Goal: Task Accomplishment & Management: Manage account settings

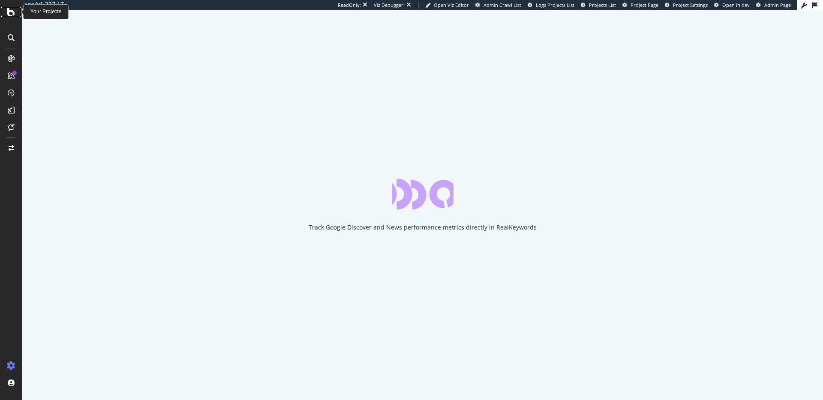
click at [14, 10] on icon at bounding box center [11, 12] width 8 height 10
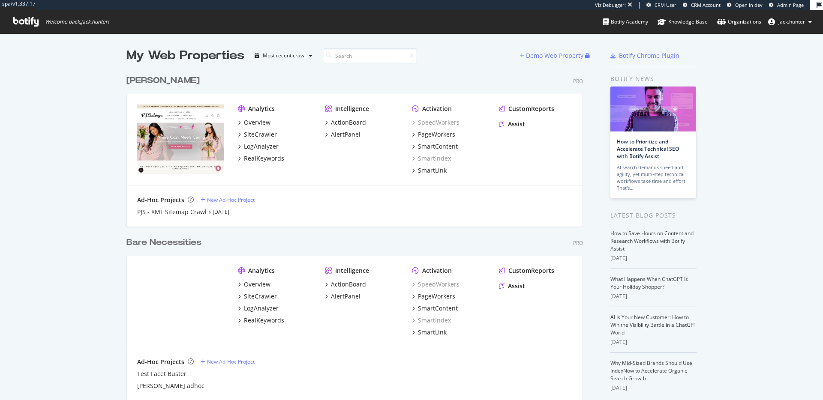
scroll to position [336, 463]
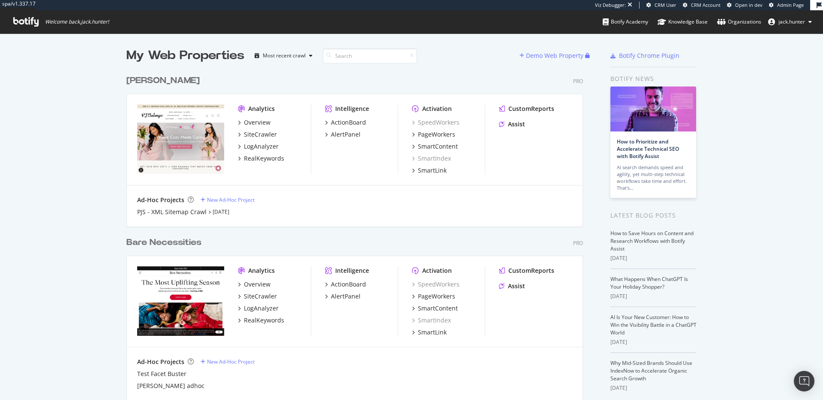
click at [147, 80] on div "[PERSON_NAME]" at bounding box center [162, 81] width 73 height 12
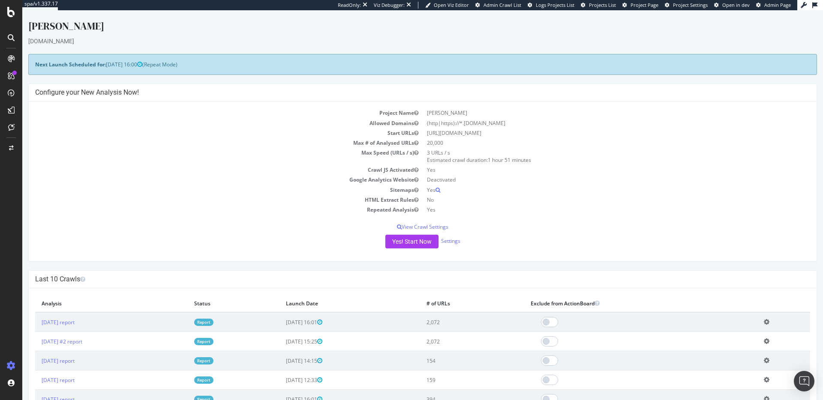
click at [9, 60] on icon at bounding box center [11, 58] width 7 height 7
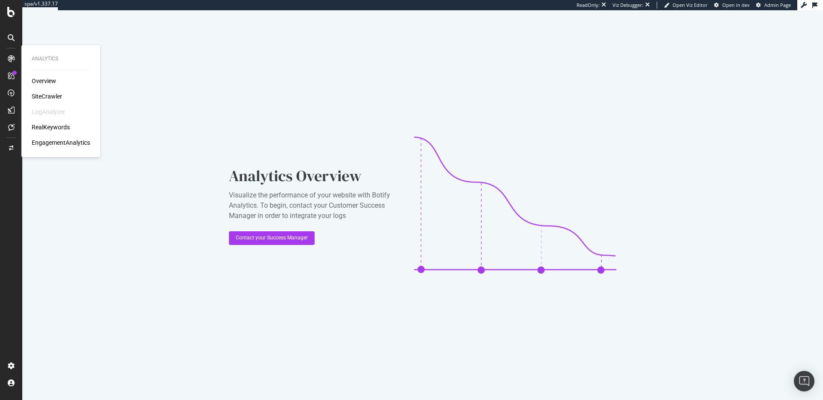
click at [43, 93] on div "SiteCrawler" at bounding box center [47, 96] width 30 height 9
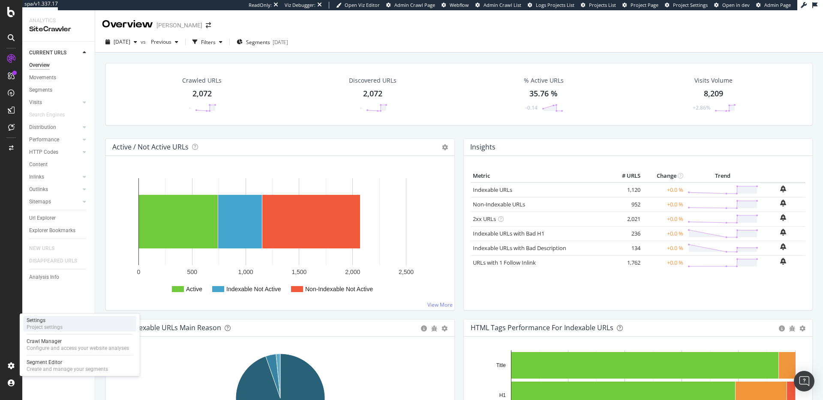
click at [58, 331] on div "Settings Project settings" at bounding box center [79, 323] width 113 height 15
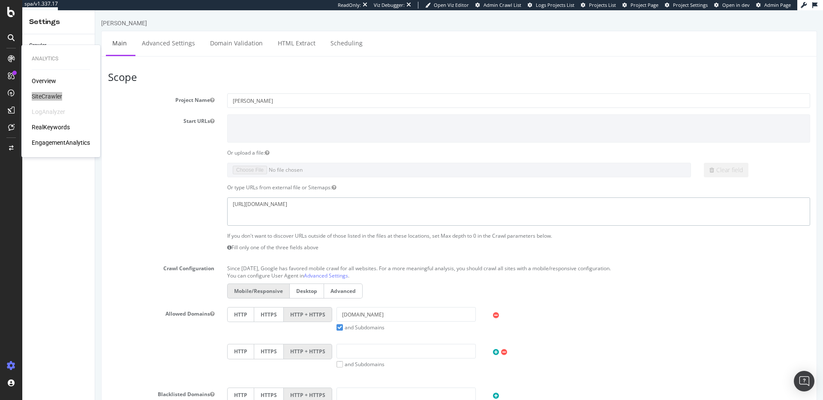
drag, startPoint x: 298, startPoint y: 205, endPoint x: 225, endPoint y: 205, distance: 72.8
click at [225, 205] on div "[URL][DOMAIN_NAME]" at bounding box center [518, 211] width 595 height 28
click at [176, 43] on link "Advanced Settings" at bounding box center [168, 43] width 66 height 24
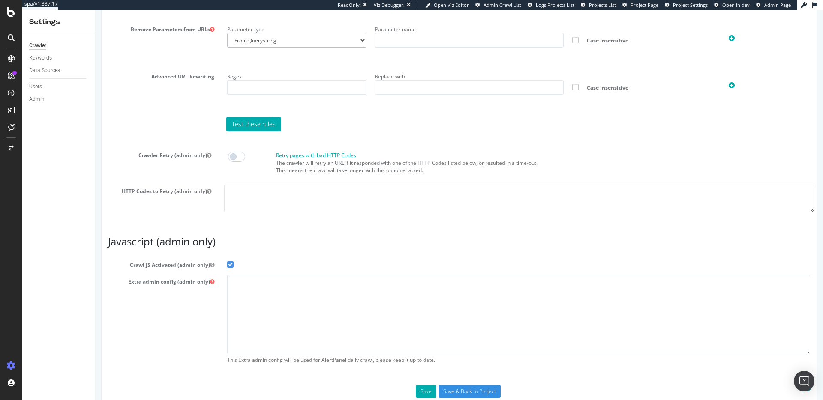
scroll to position [642, 0]
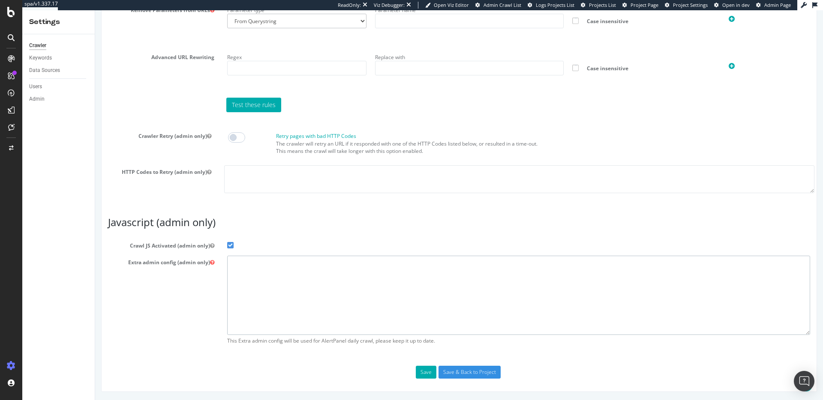
click at [252, 274] on textarea at bounding box center [518, 295] width 583 height 79
click at [230, 265] on textarea at bounding box center [518, 295] width 583 height 79
click at [235, 272] on textarea at bounding box center [518, 295] width 583 height 79
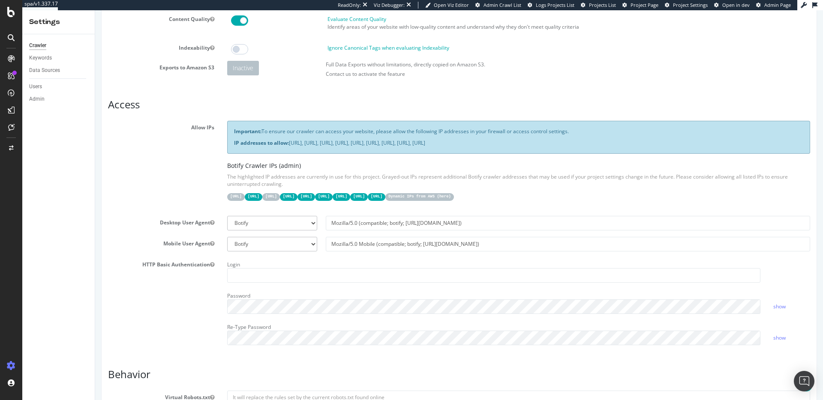
scroll to position [0, 0]
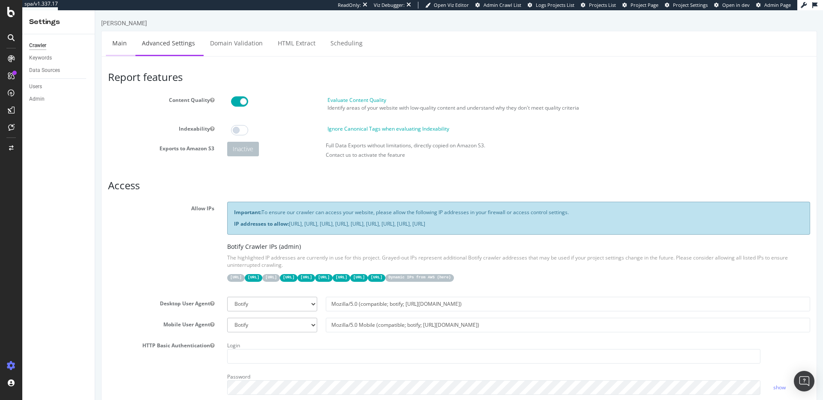
click at [126, 48] on link "Main" at bounding box center [119, 43] width 27 height 24
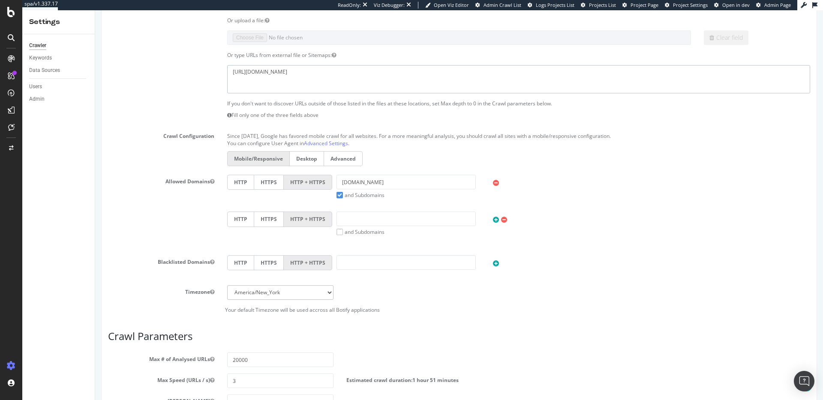
scroll to position [136, 0]
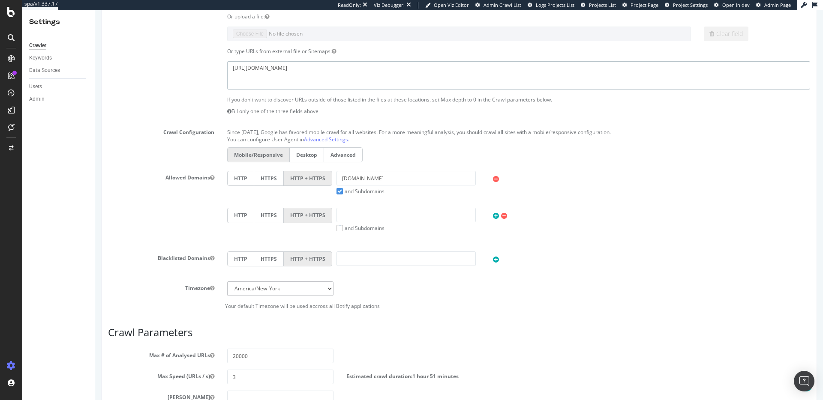
drag, startPoint x: 298, startPoint y: 72, endPoint x: 168, endPoint y: 67, distance: 129.9
click at [168, 67] on div "[URL][DOMAIN_NAME]" at bounding box center [459, 75] width 715 height 28
click at [240, 65] on textarea "[URL][DOMAIN_NAME]" at bounding box center [518, 75] width 583 height 28
drag, startPoint x: 299, startPoint y: 68, endPoint x: 215, endPoint y: 70, distance: 84.4
click at [215, 67] on div "[URL][DOMAIN_NAME]" at bounding box center [459, 75] width 715 height 28
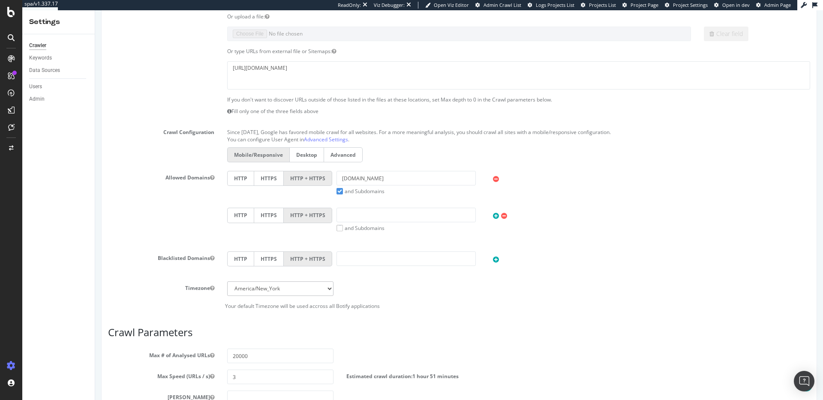
scroll to position [0, 0]
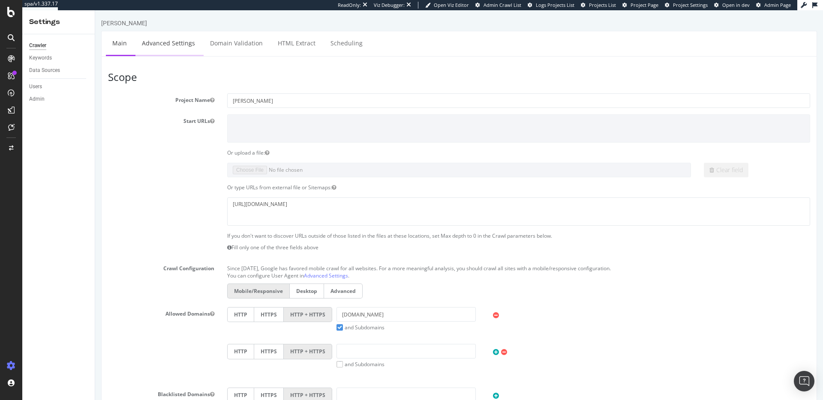
click at [172, 43] on link "Advanced Settings" at bounding box center [168, 43] width 66 height 24
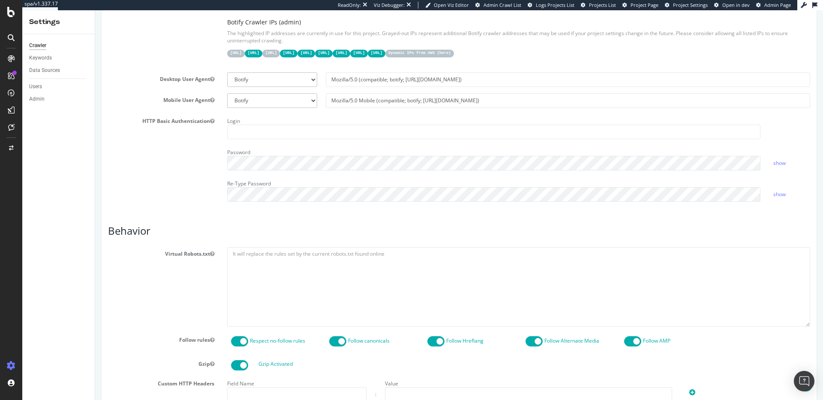
scroll to position [642, 0]
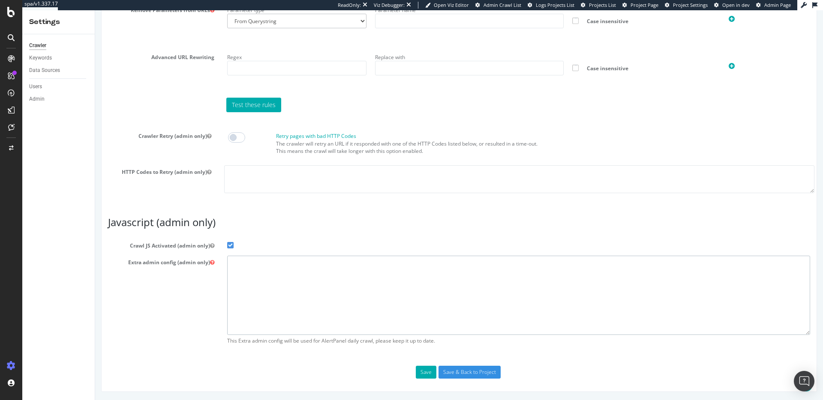
click at [240, 267] on textarea at bounding box center [518, 295] width 583 height 79
click at [240, 268] on textarea at bounding box center [518, 295] width 583 height 79
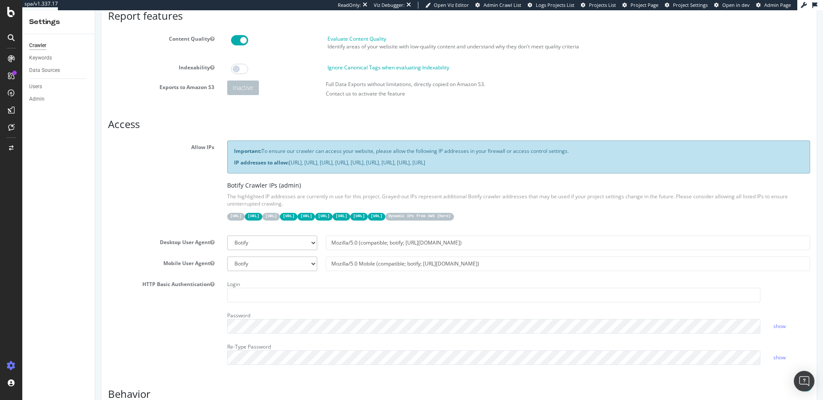
scroll to position [0, 0]
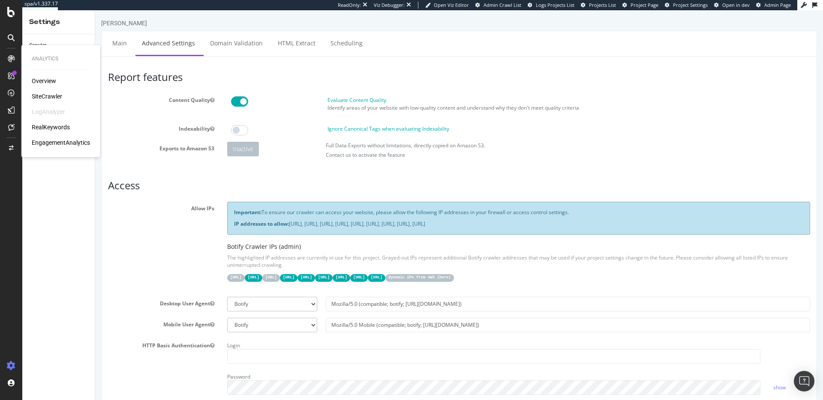
click at [11, 60] on icon at bounding box center [11, 58] width 7 height 7
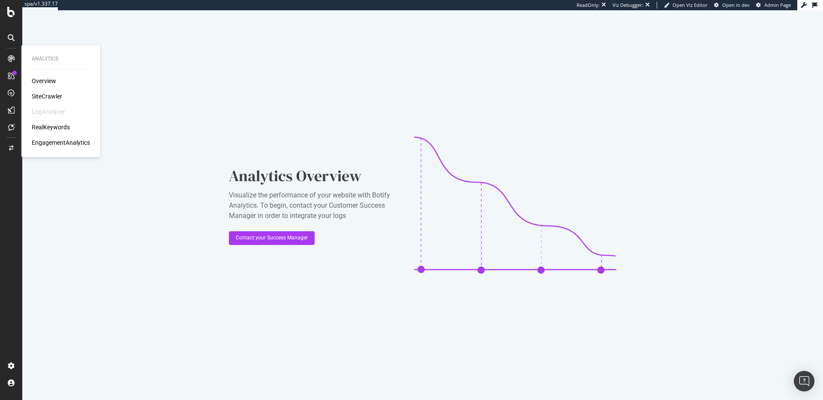
click at [49, 103] on div "Overview SiteCrawler LogAnalyzer RealKeywords EngagementAnalytics" at bounding box center [61, 112] width 58 height 70
click at [51, 97] on div "SiteCrawler" at bounding box center [47, 96] width 30 height 9
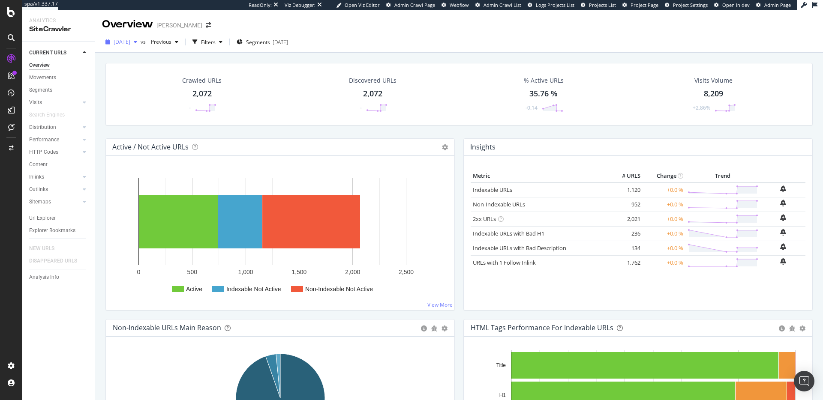
click at [130, 43] on span "[DATE]" at bounding box center [122, 41] width 17 height 7
click at [171, 44] on span "Previous" at bounding box center [159, 41] width 24 height 7
click at [228, 93] on div "[DATE]" at bounding box center [198, 91] width 69 height 8
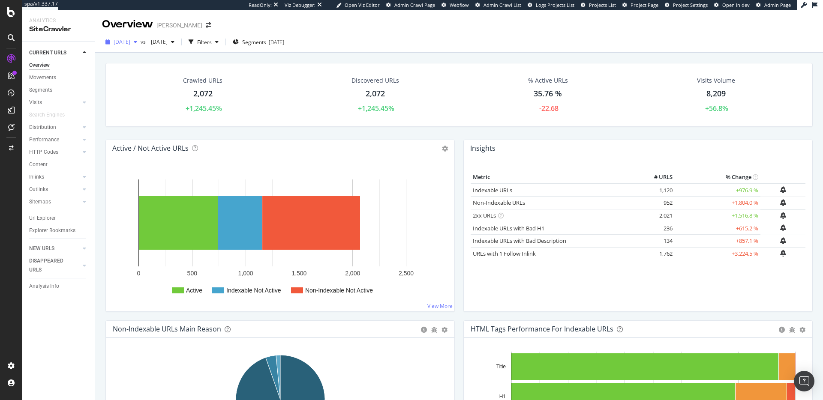
click at [130, 39] on span "[DATE]" at bounding box center [122, 41] width 17 height 7
click at [180, 102] on div "[DATE]" at bounding box center [148, 105] width 69 height 8
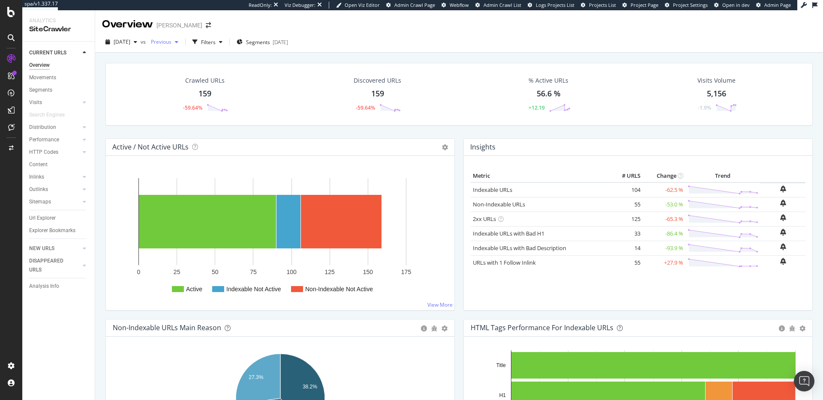
click at [171, 43] on span "Previous" at bounding box center [159, 41] width 24 height 7
click at [230, 106] on div "[DATE]" at bounding box center [197, 107] width 67 height 8
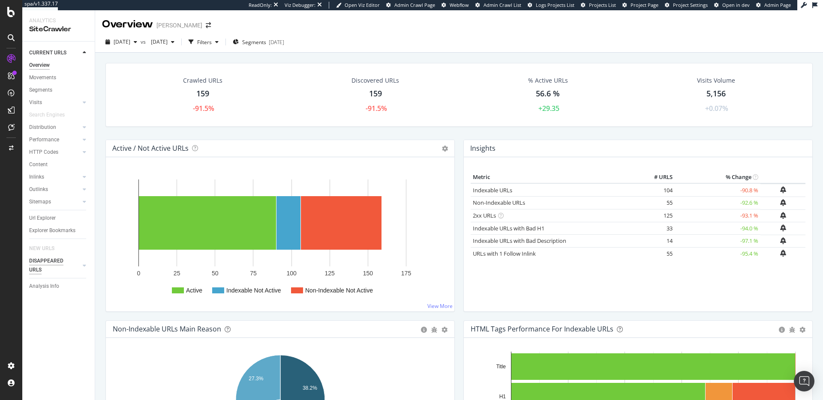
click at [42, 263] on div "DISAPPEARED URLS" at bounding box center [50, 266] width 43 height 18
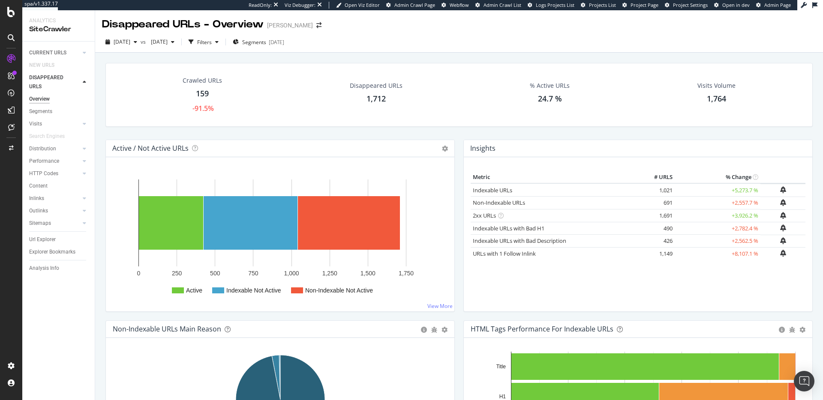
click at [374, 96] on div "1,712" at bounding box center [375, 98] width 19 height 11
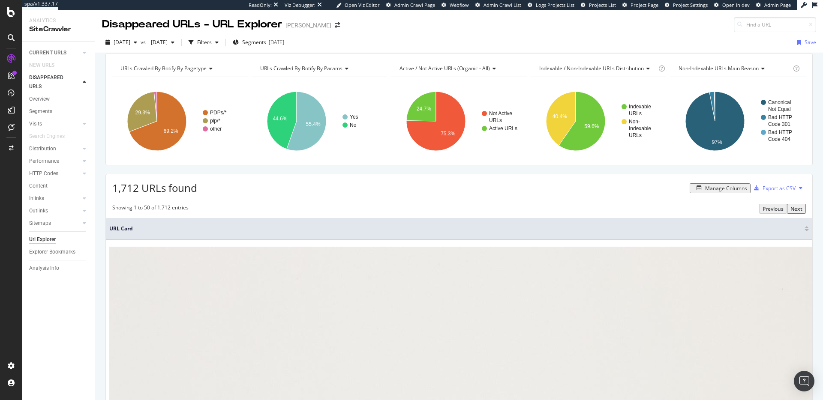
click at [200, 72] on span "URLs Crawled By Botify By pagetype" at bounding box center [163, 68] width 86 height 7
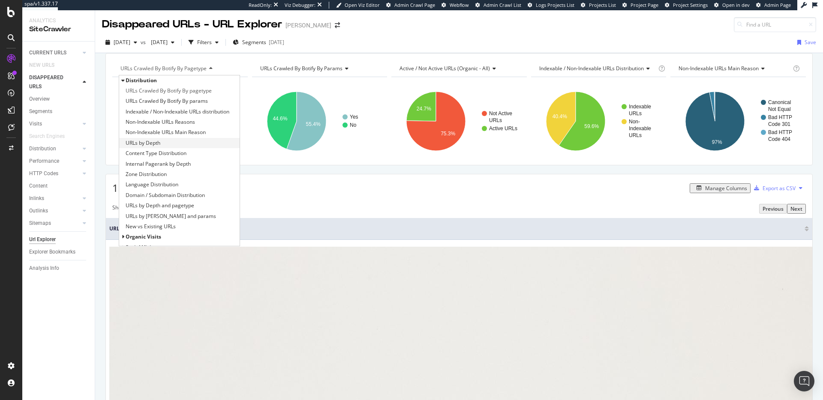
click at [202, 148] on div "URLs by Depth" at bounding box center [179, 143] width 120 height 10
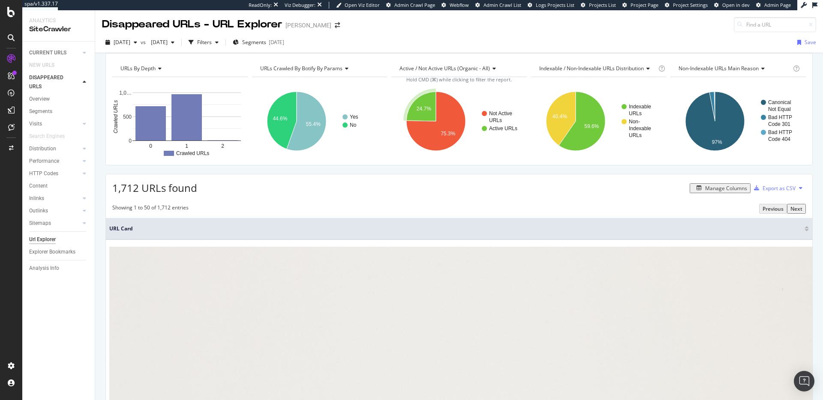
click at [302, 72] on span "URLs Crawled By Botify By params" at bounding box center [301, 68] width 82 height 7
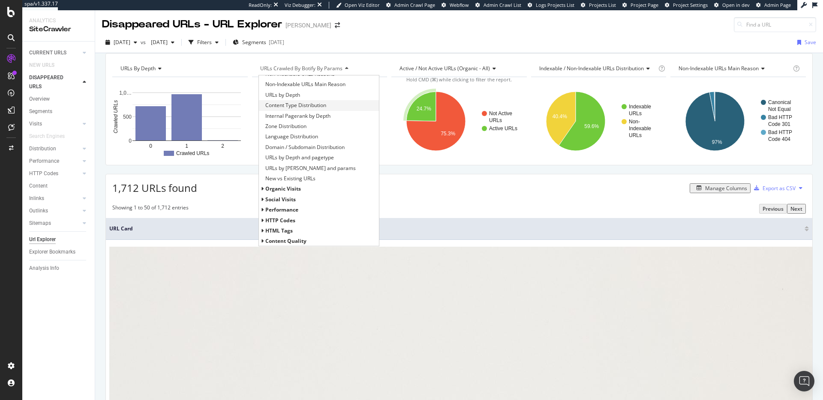
scroll to position [48, 0]
click at [325, 162] on span "URLs by Depth and pagetype" at bounding box center [299, 157] width 69 height 9
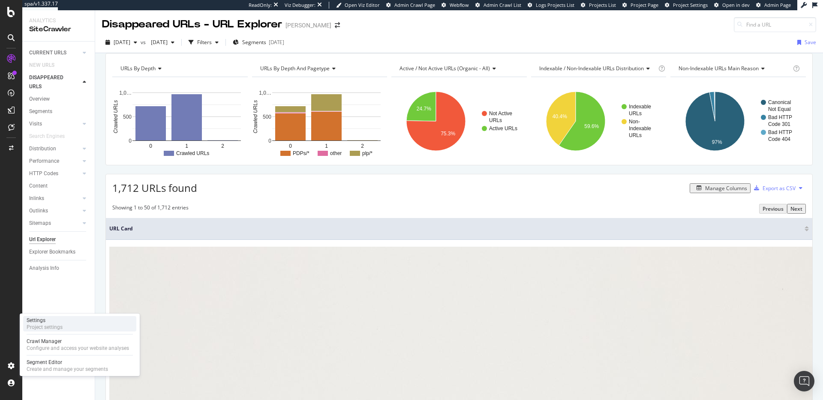
click at [45, 329] on div "Project settings" at bounding box center [45, 327] width 36 height 7
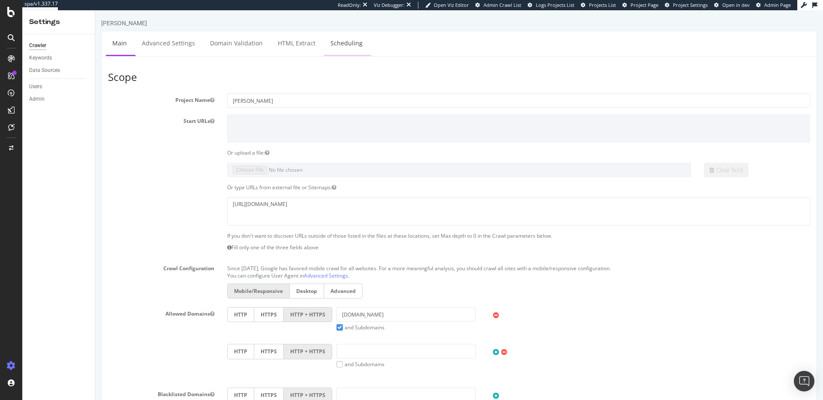
click at [355, 39] on link "Scheduling" at bounding box center [346, 43] width 45 height 24
